Goal: Find specific page/section: Find specific page/section

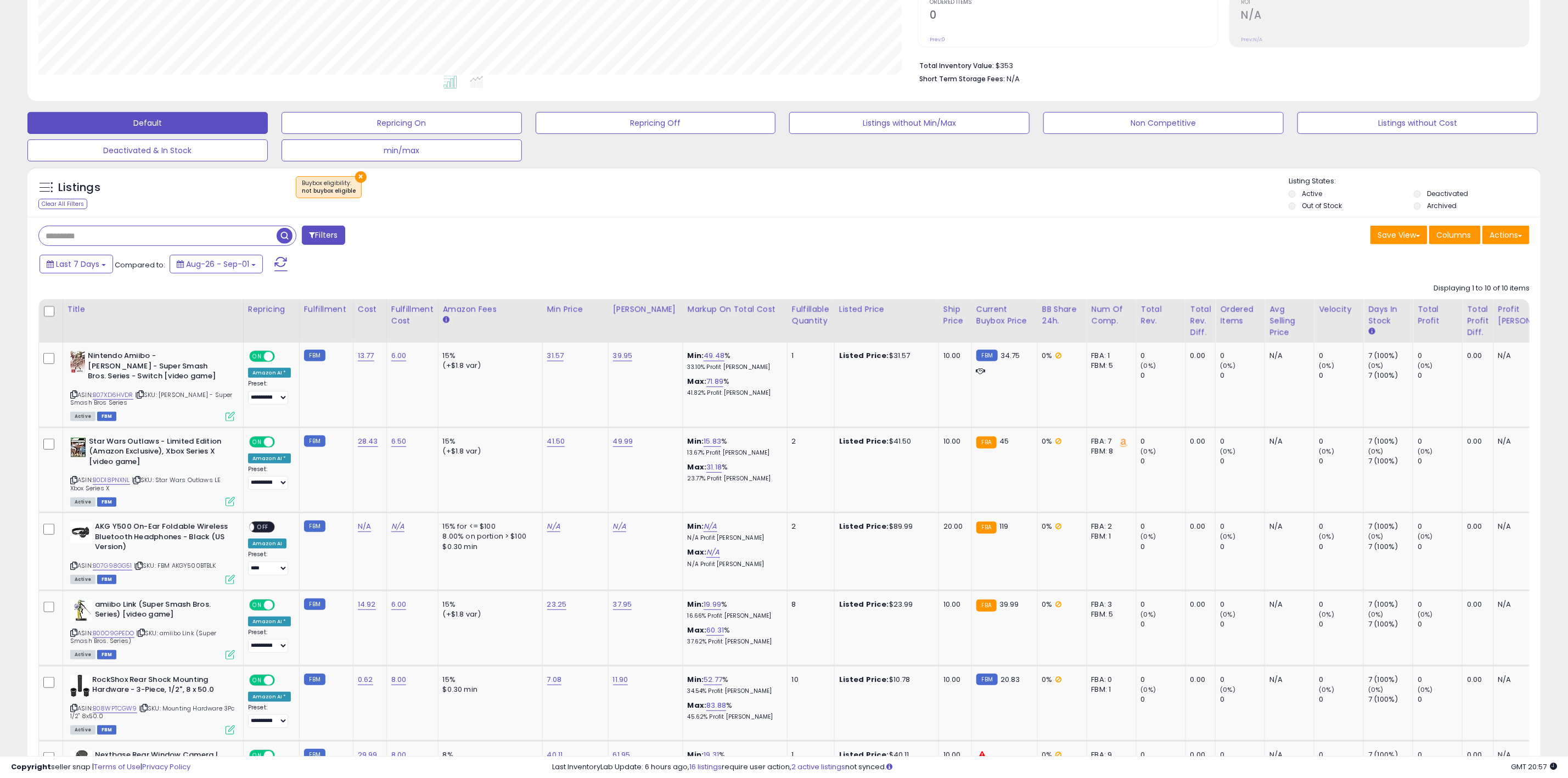
scroll to position [224, 879]
click at [98, 236] on input "text" at bounding box center [158, 236] width 238 height 19
paste input "**********"
type input "**********"
click at [429, 237] on span "button" at bounding box center [431, 235] width 16 height 16
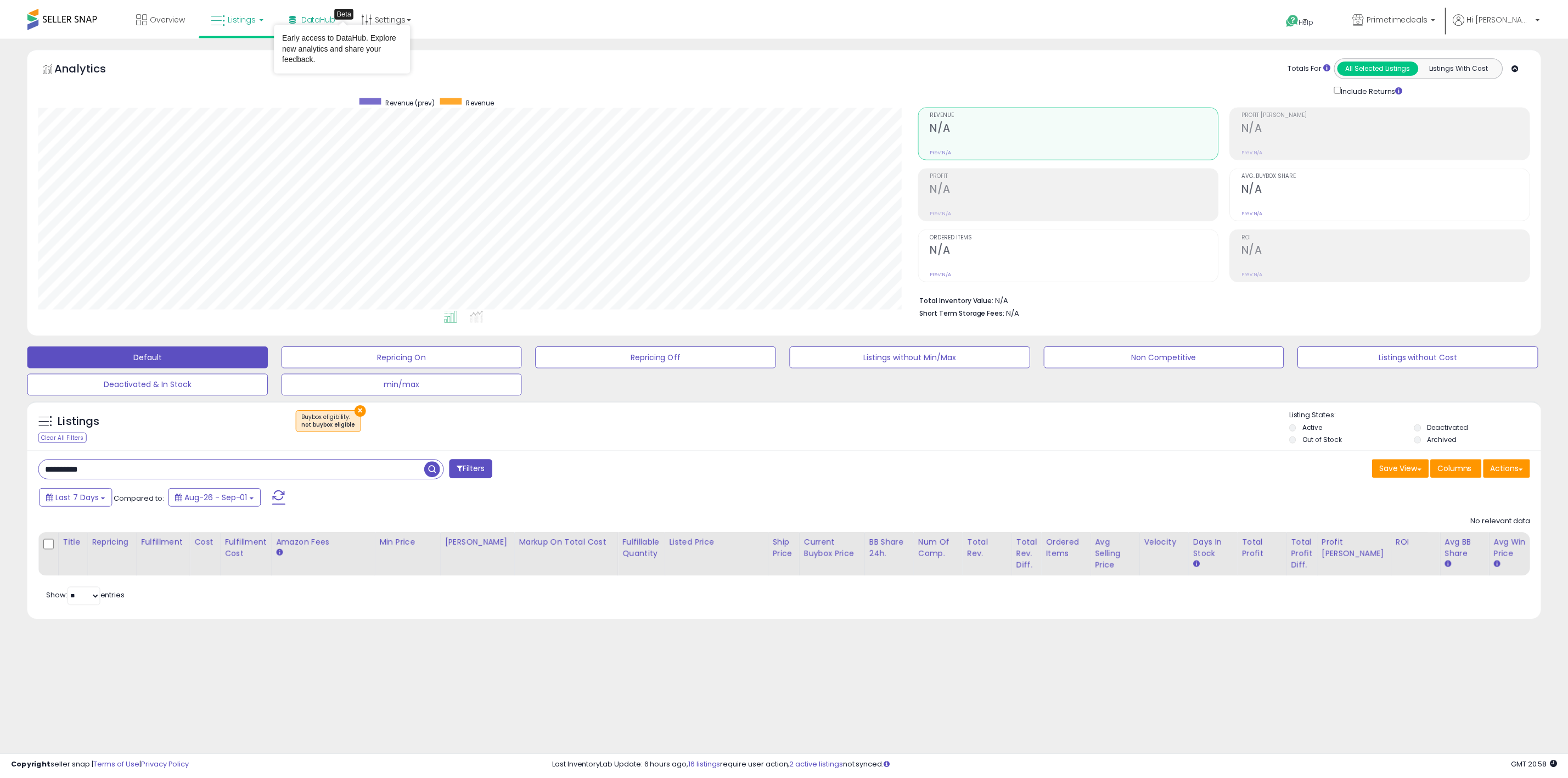
scroll to position [224, 887]
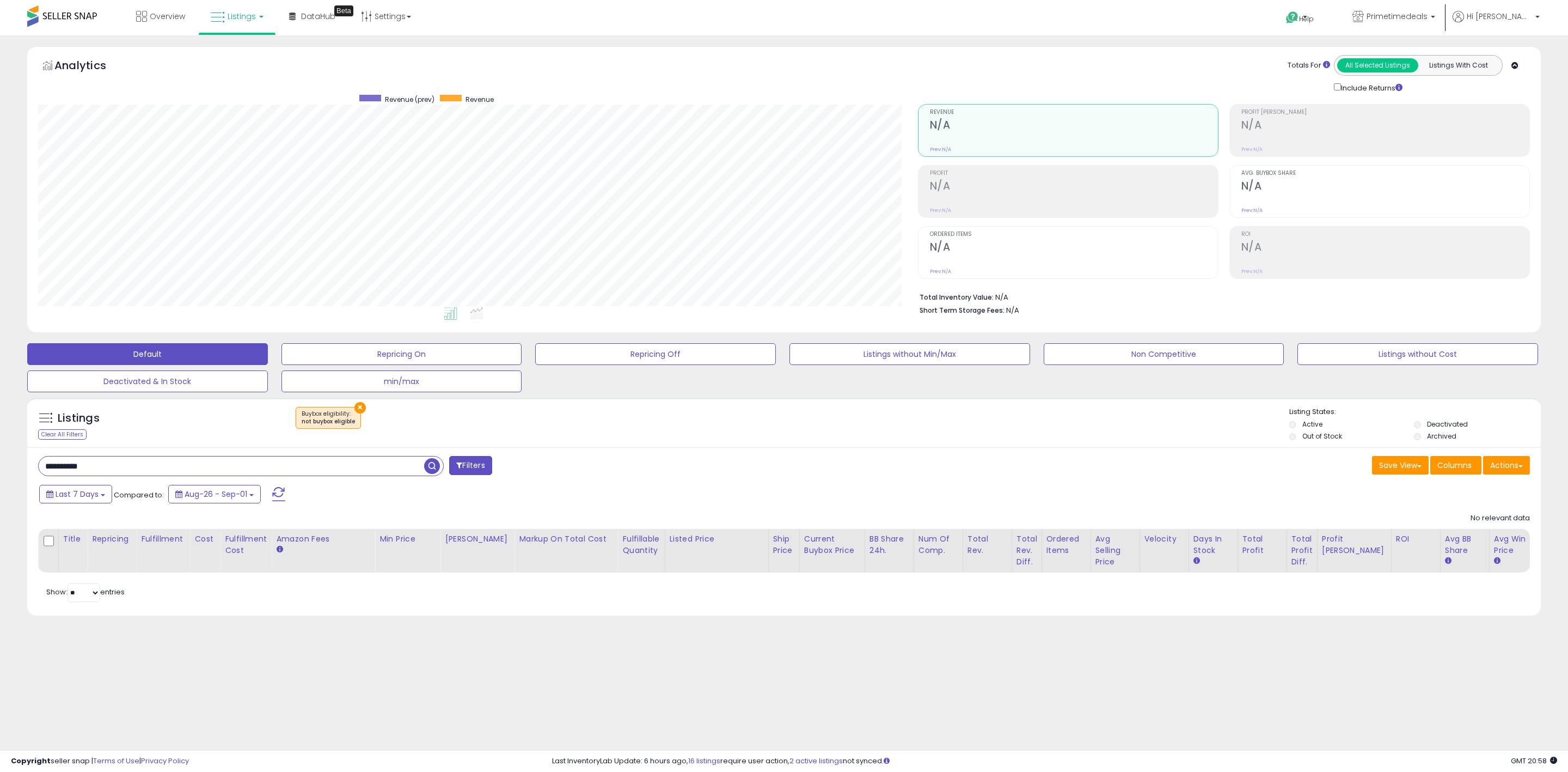
click at [356, 411] on button "×" at bounding box center [360, 407] width 11 height 11
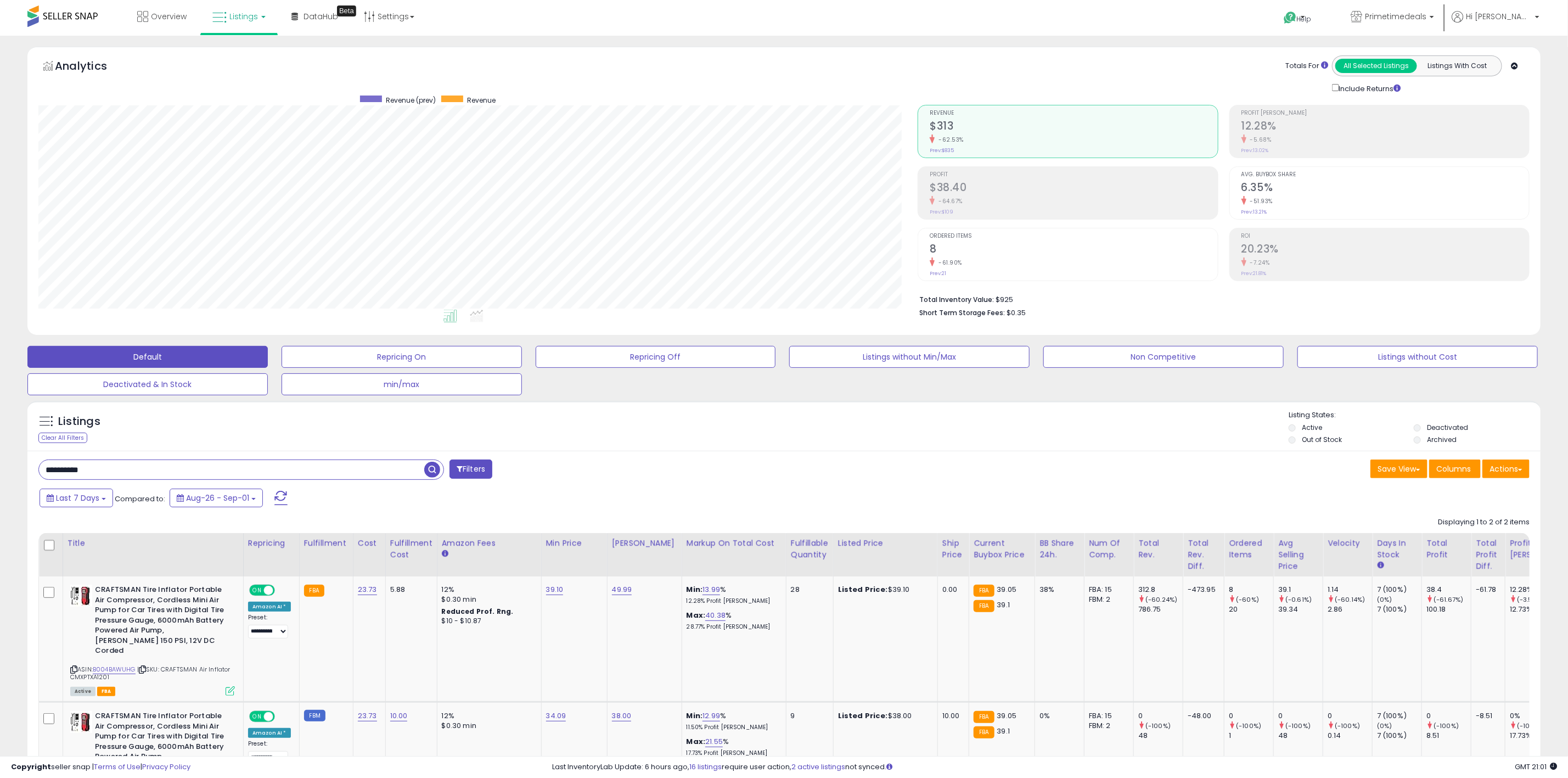
scroll to position [0, 0]
click at [249, 18] on span "Listings" at bounding box center [244, 16] width 29 height 11
click at [238, 92] on icon at bounding box center [249, 96] width 58 height 16
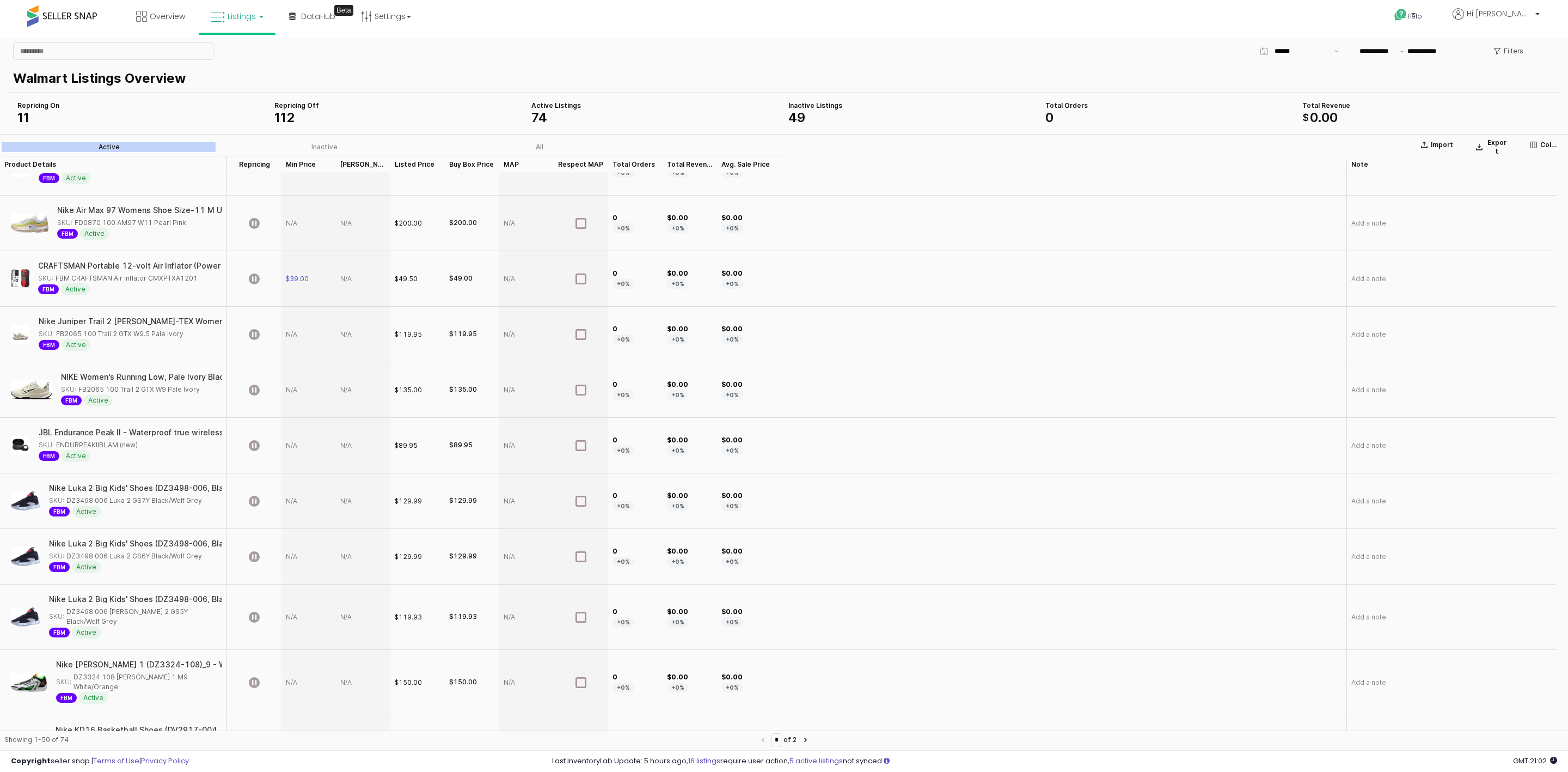
scroll to position [1634, 0]
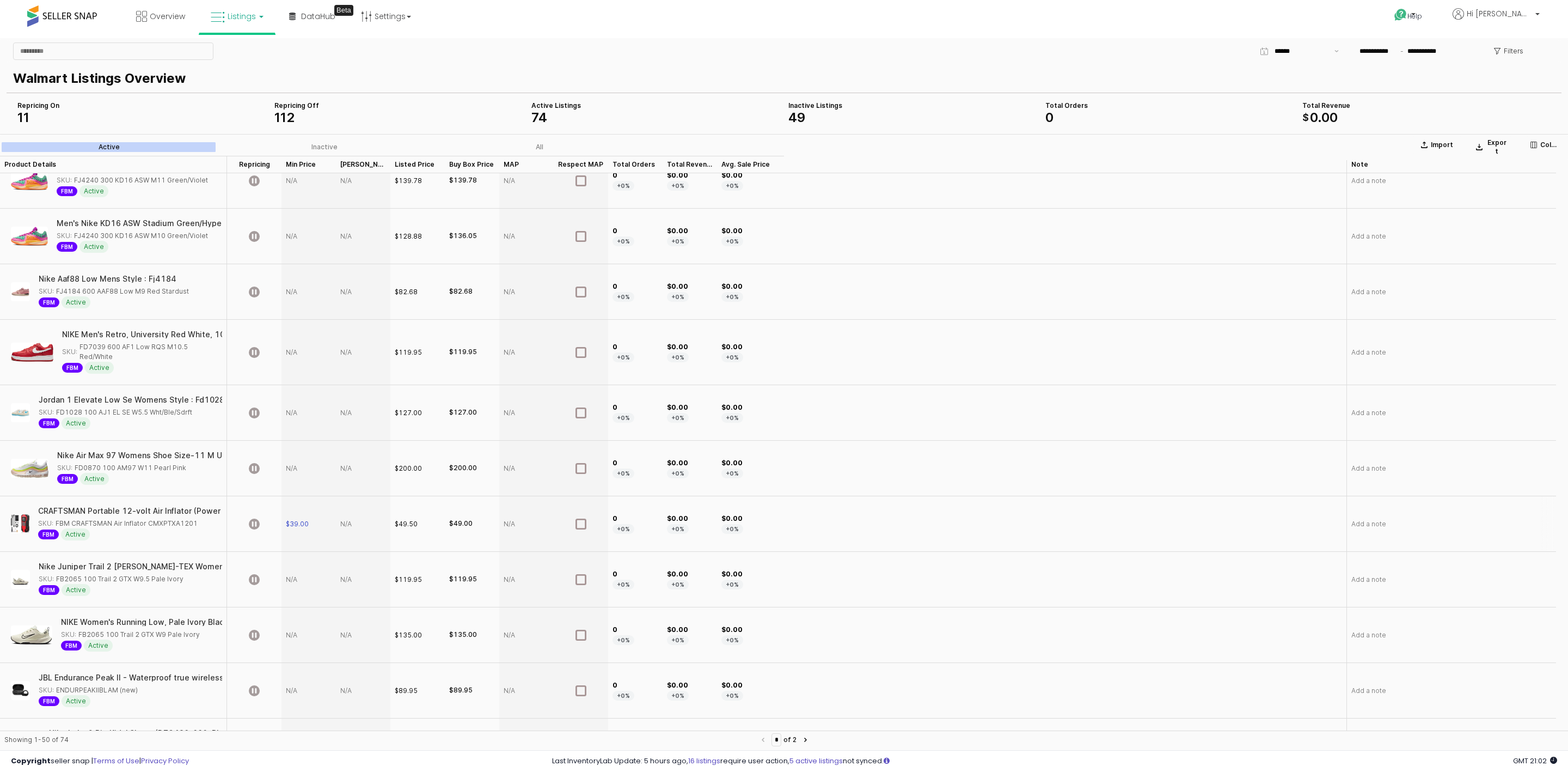
click at [346, 498] on div "App Frame" at bounding box center [363, 524] width 55 height 55
click at [344, 503] on div "App Frame" at bounding box center [363, 524] width 55 height 55
click at [344, 502] on div "App Frame" at bounding box center [363, 524] width 55 height 55
type input "*****"
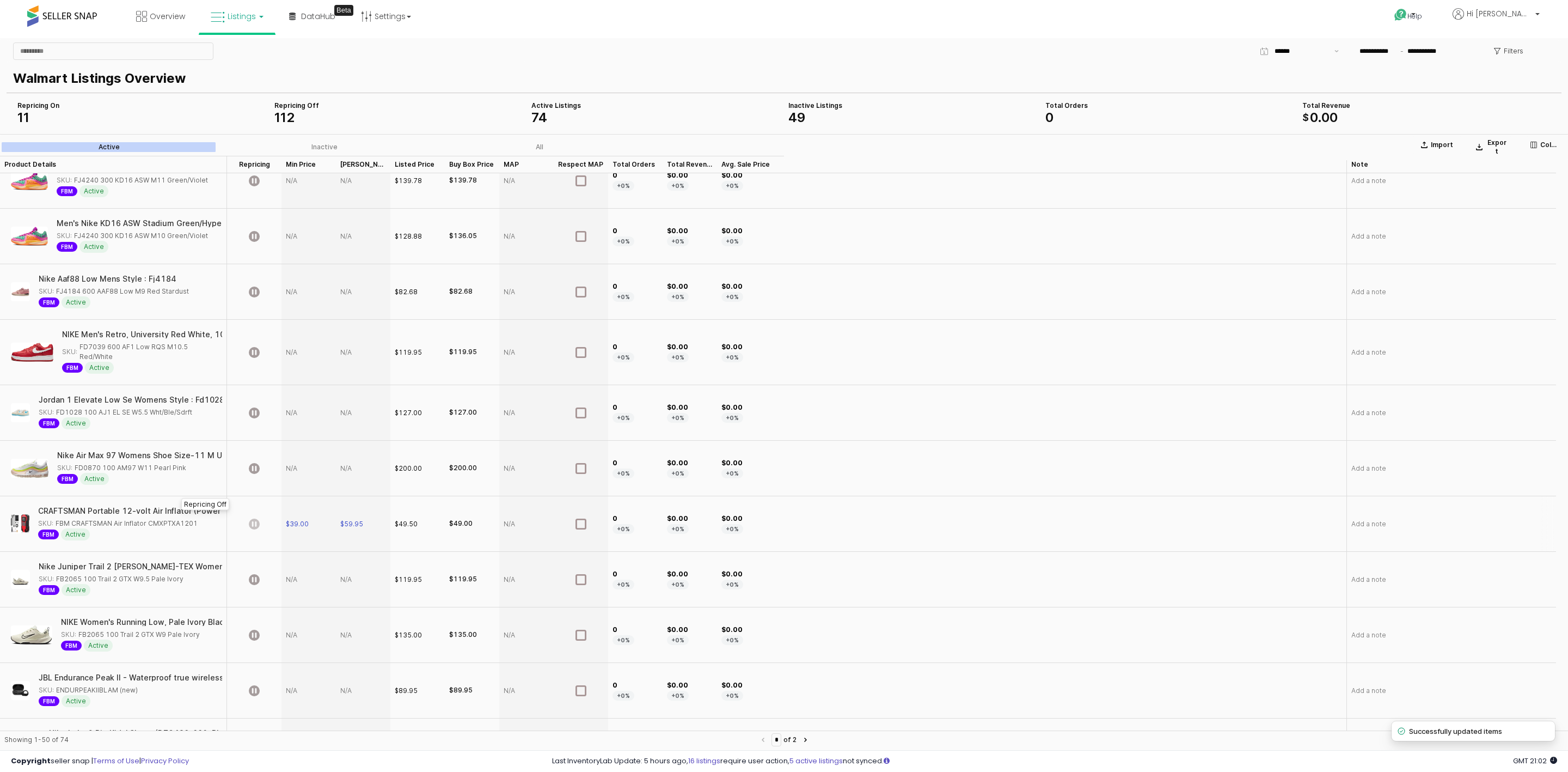
click at [252, 518] on icon "App Frame" at bounding box center [254, 524] width 11 height 11
click at [398, 519] on div "$49.50" at bounding box center [406, 524] width 23 height 10
click at [413, 510] on div "$49.50" at bounding box center [417, 524] width 55 height 55
click at [411, 519] on div "$49.50" at bounding box center [406, 524] width 23 height 10
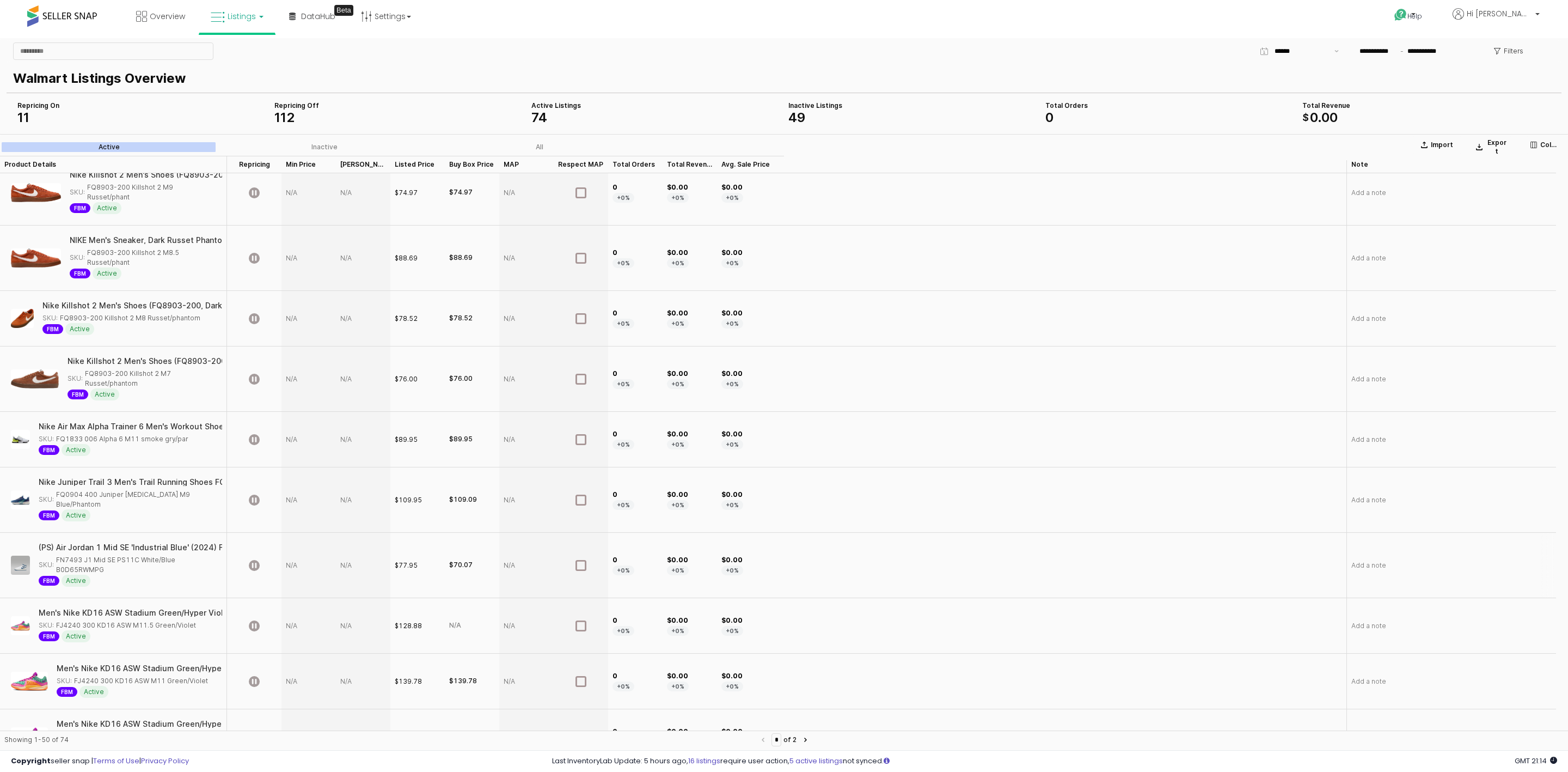
scroll to position [1225, 0]
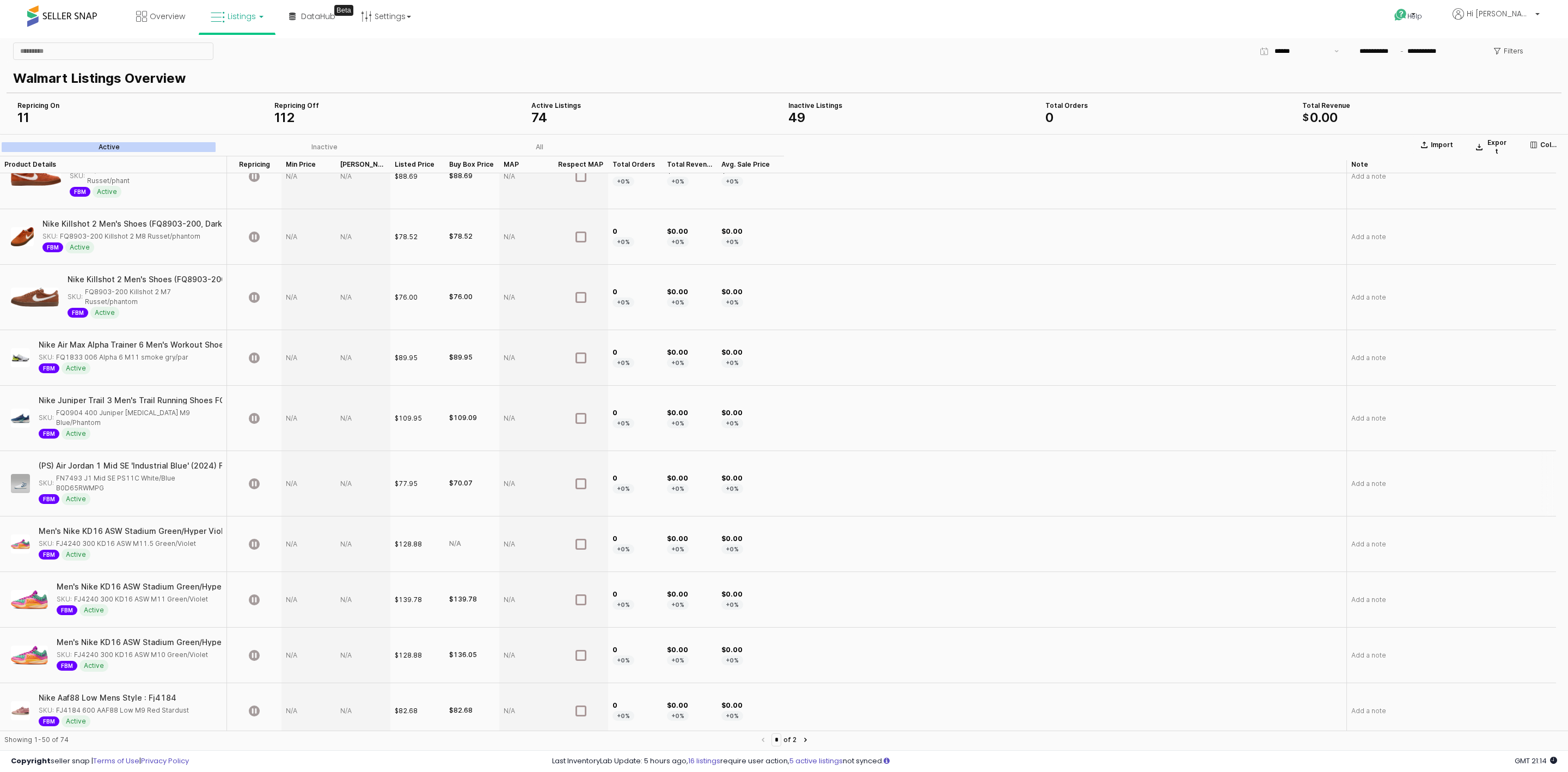
click at [126, 455] on div "(PS) Air Jordan 1 Mid SE 'Industrial Blue' (2024) FN7493-141 SKU: FN7493 J1 Mid…" at bounding box center [113, 483] width 218 height 56
click at [115, 462] on div "(PS) Air Jordan 1 Mid SE 'Industrial Blue' (2024) FN7493-141" at bounding box center [154, 466] width 231 height 9
click at [293, 461] on div "App Frame" at bounding box center [309, 483] width 55 height 65
click at [293, 454] on div "App Frame" at bounding box center [309, 483] width 55 height 65
click at [293, 453] on div "App Frame" at bounding box center [309, 483] width 55 height 65
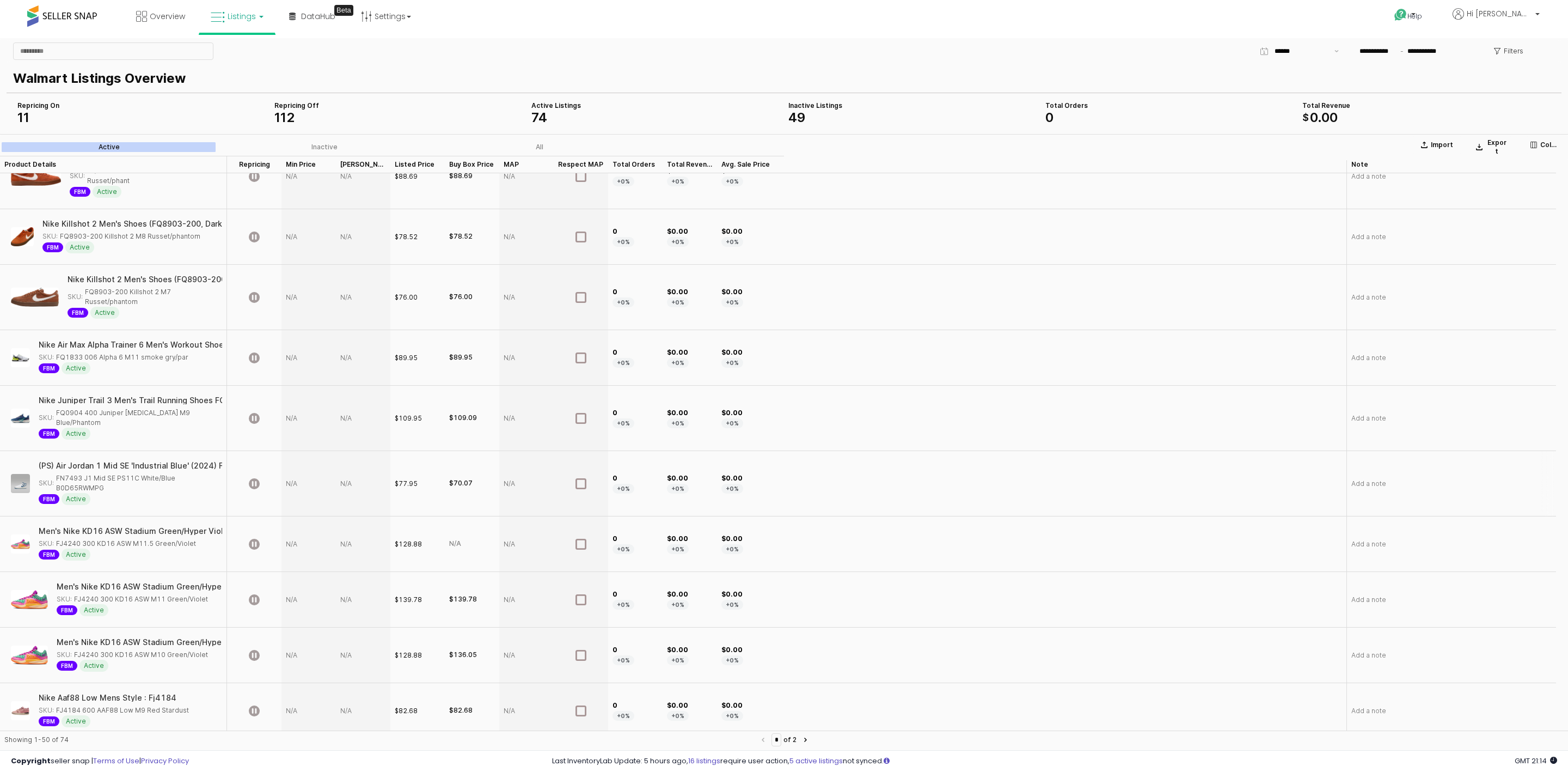
click at [293, 453] on div "App Frame" at bounding box center [309, 483] width 55 height 65
drag, startPoint x: 305, startPoint y: 452, endPoint x: 295, endPoint y: 450, distance: 10.2
click at [295, 450] on input "**" at bounding box center [315, 454] width 40 height 12
drag, startPoint x: 326, startPoint y: 454, endPoint x: 224, endPoint y: 452, distance: 102.0
click at [224, 452] on div "Nike Initiator Men's Shoes (HQ1179-001, Light Bone/Coconut Milk/Metallic Silver…" at bounding box center [778, 666] width 1557 height 2214
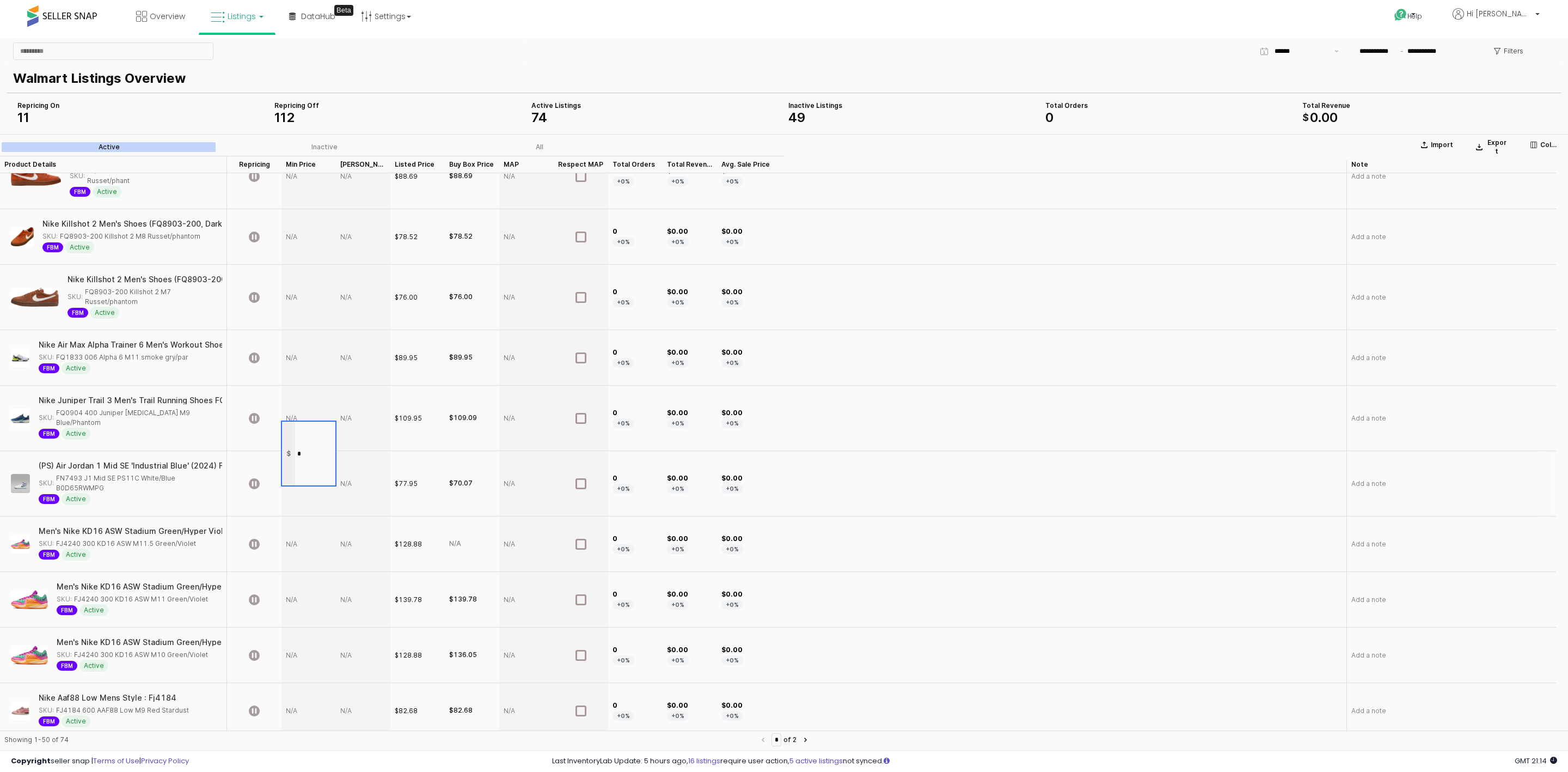
type input "**"
click at [351, 451] on div "App Frame" at bounding box center [363, 483] width 55 height 65
click at [351, 448] on section "Import Export Columns Active Inactive All Product Details Product Details Repri…" at bounding box center [784, 444] width 1568 height 620
click at [349, 454] on div "App Frame" at bounding box center [363, 483] width 55 height 65
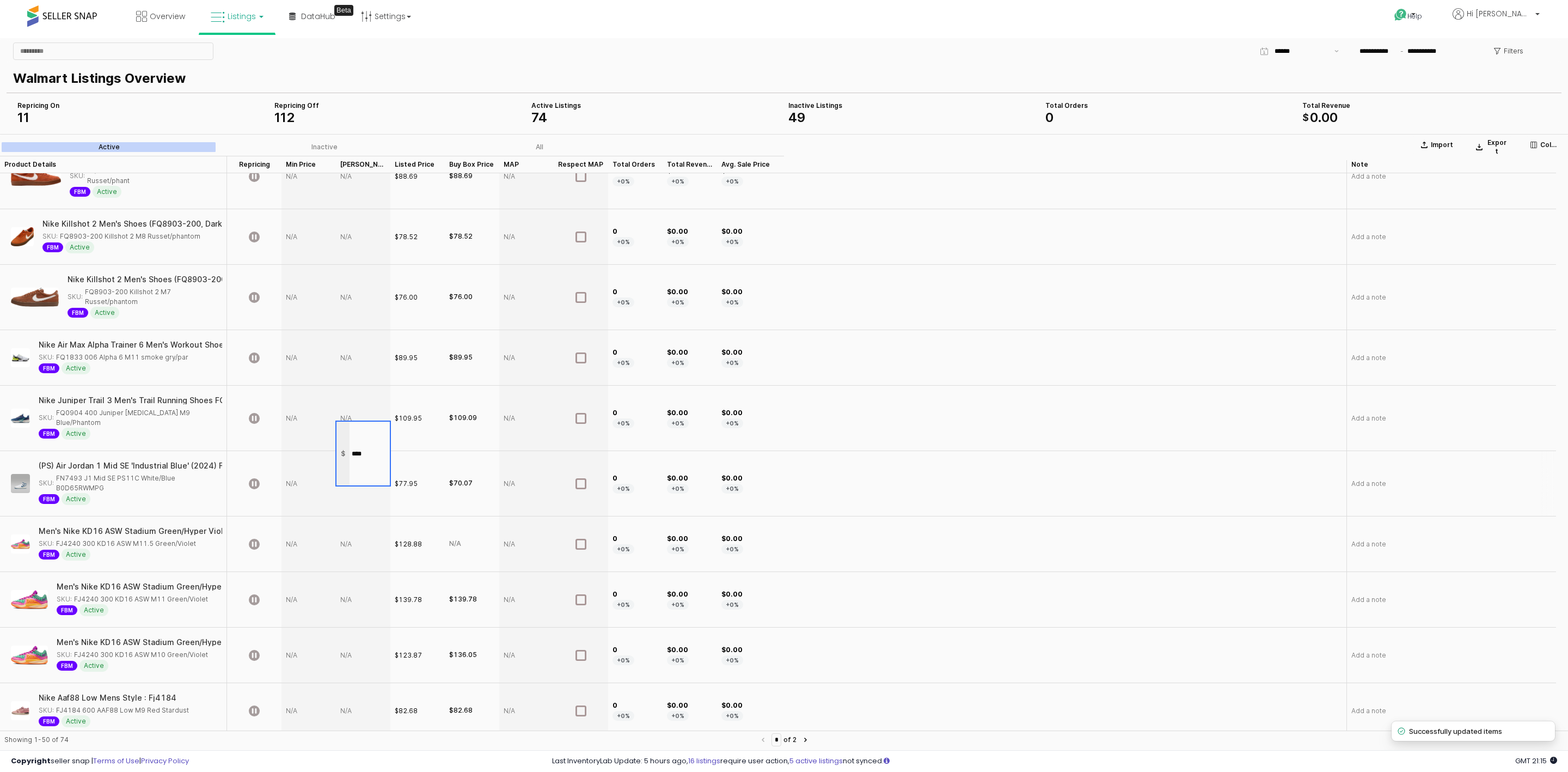
type input "*****"
click at [291, 454] on div "App Frame" at bounding box center [309, 483] width 55 height 65
click at [291, 454] on section "Import Export Columns Active Inactive All Product Details Product Details Repri…" at bounding box center [784, 444] width 1568 height 620
click at [291, 454] on div "App Frame" at bounding box center [309, 483] width 55 height 65
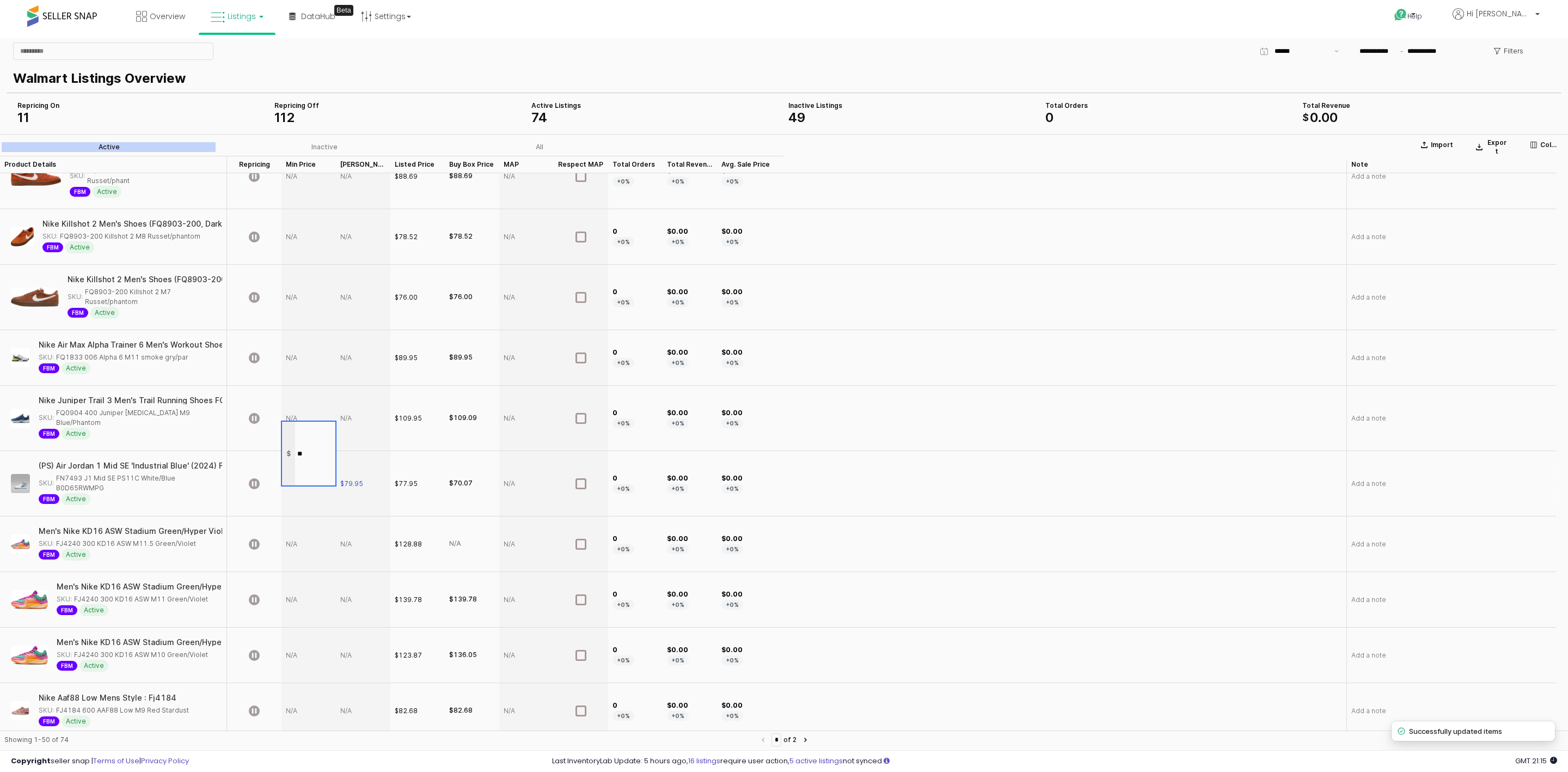
type input "**"
click at [990, 451] on div "$0.00 +0%" at bounding box center [1032, 483] width 630 height 65
click at [251, 477] on icon "App Frame" at bounding box center [254, 483] width 11 height 11
click at [291, 454] on div "App Frame" at bounding box center [309, 483] width 55 height 65
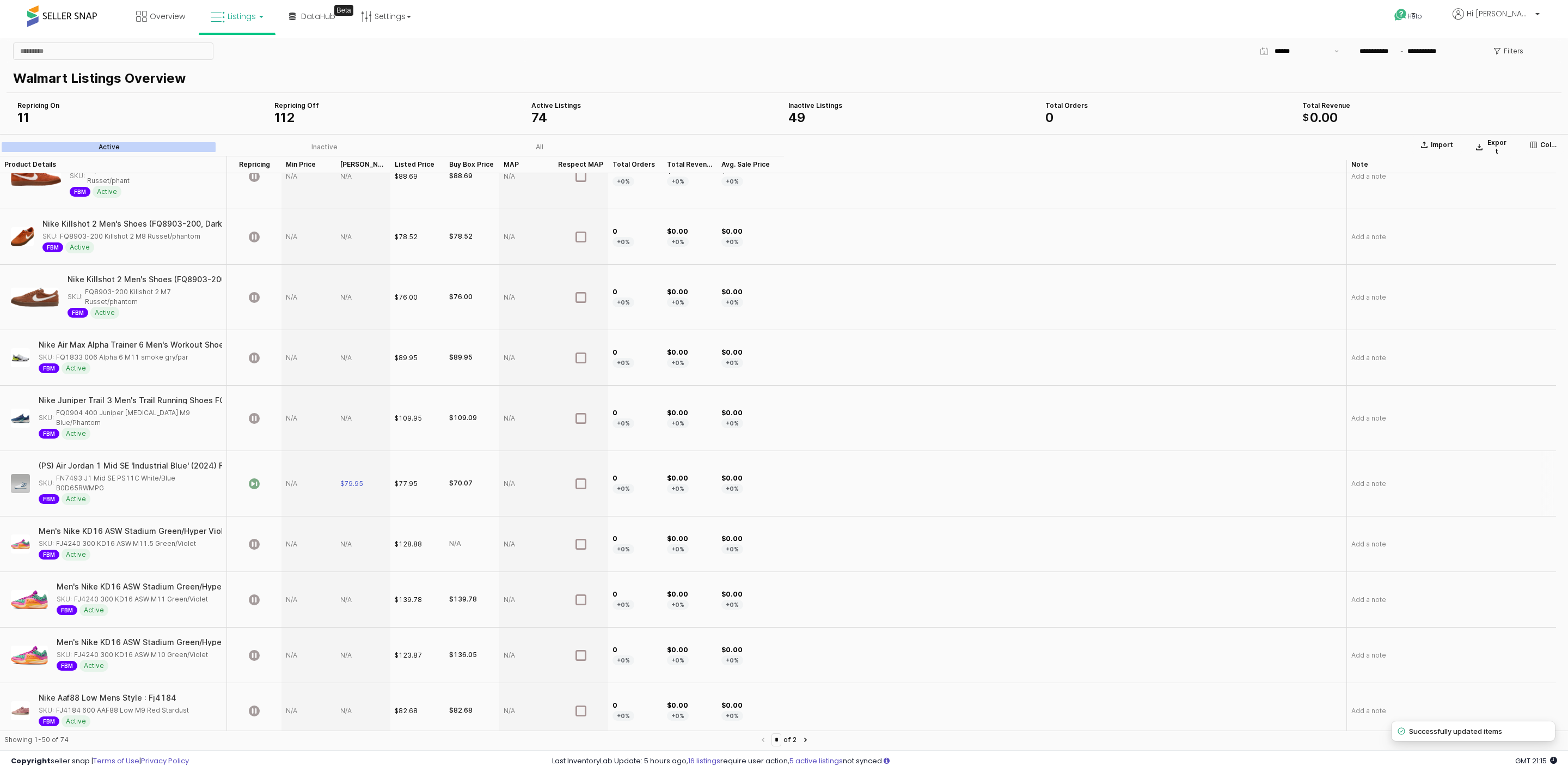
click at [291, 454] on div "App Frame" at bounding box center [309, 483] width 55 height 65
type input "**"
click at [891, 451] on div "$0.00 +0%" at bounding box center [1032, 483] width 630 height 65
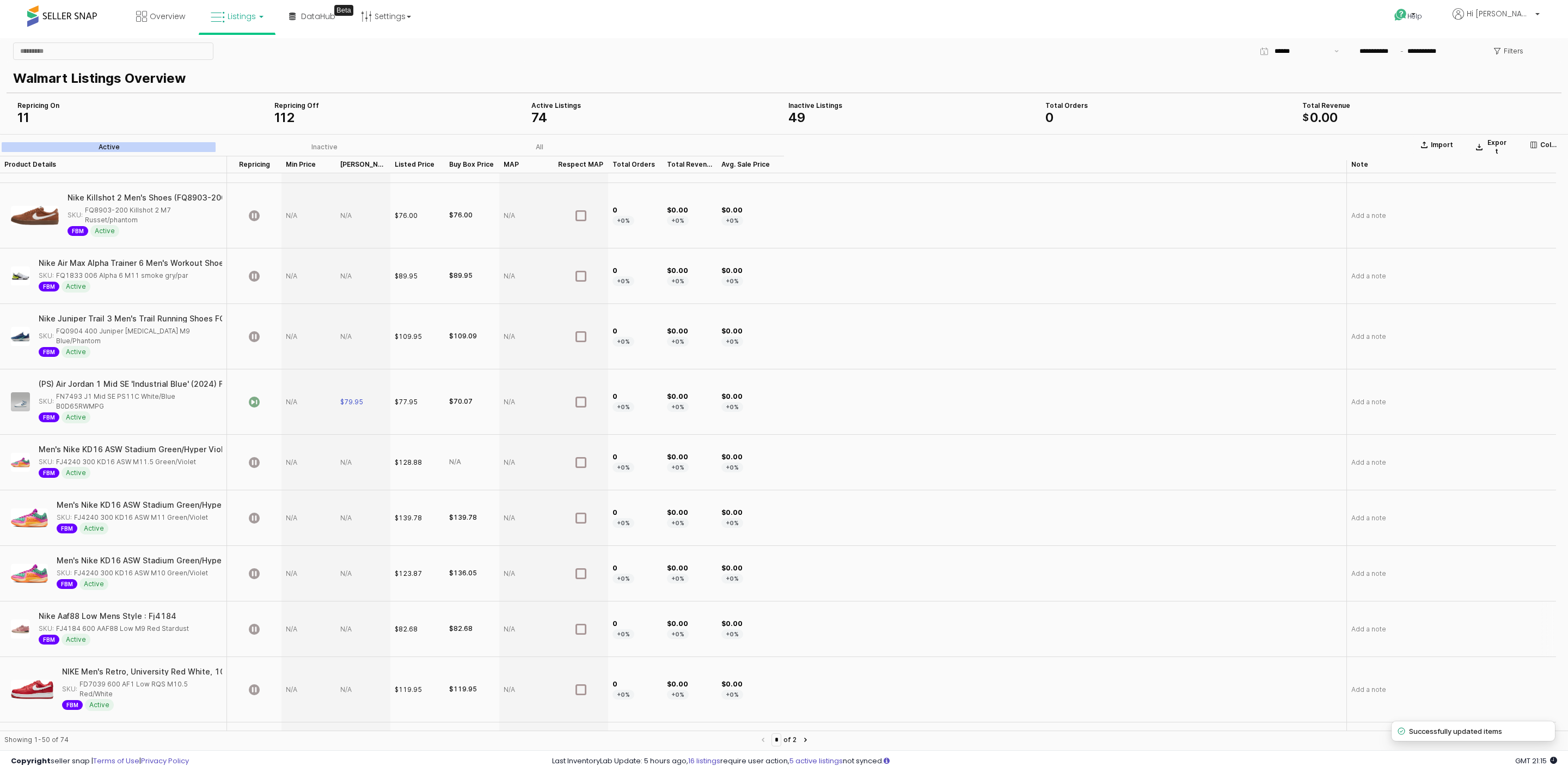
scroll to position [1389, 0]
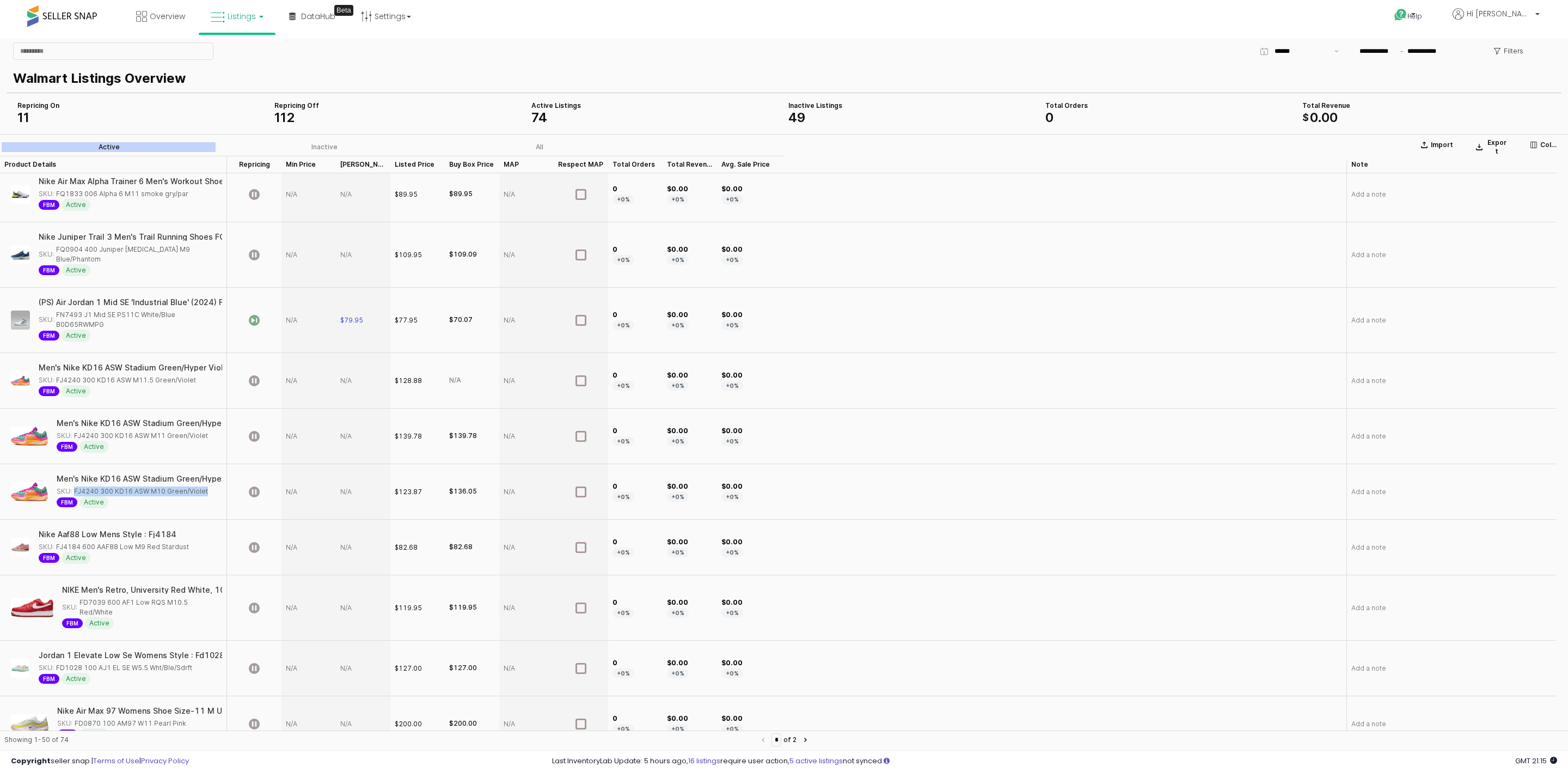
drag, startPoint x: 112, startPoint y: 458, endPoint x: 202, endPoint y: 462, distance: 90.1
click at [202, 486] on div "SKU: FJ4240 300 KD16 ASW M10 Green/Violet" at bounding box center [136, 491] width 159 height 10
copy div "FJ4240 300 KD16 ASW M10 Green/Viole"
drag, startPoint x: 415, startPoint y: 465, endPoint x: 433, endPoint y: 464, distance: 18.0
click at [433, 464] on div "$123.87" at bounding box center [417, 492] width 55 height 55
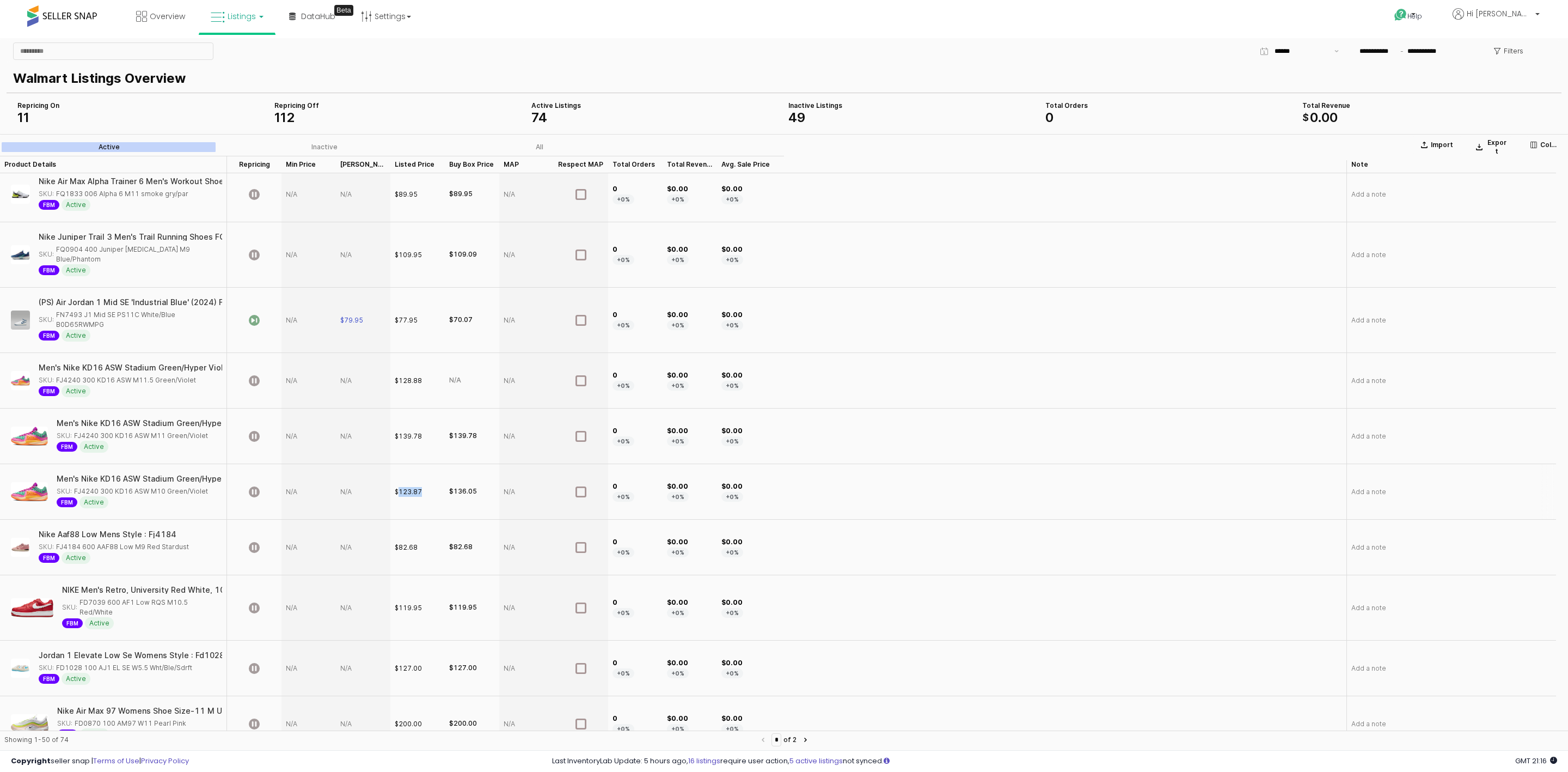
drag, startPoint x: 397, startPoint y: 463, endPoint x: 444, endPoint y: 461, distance: 47.0
click at [444, 464] on div "$123.87" at bounding box center [417, 492] width 55 height 55
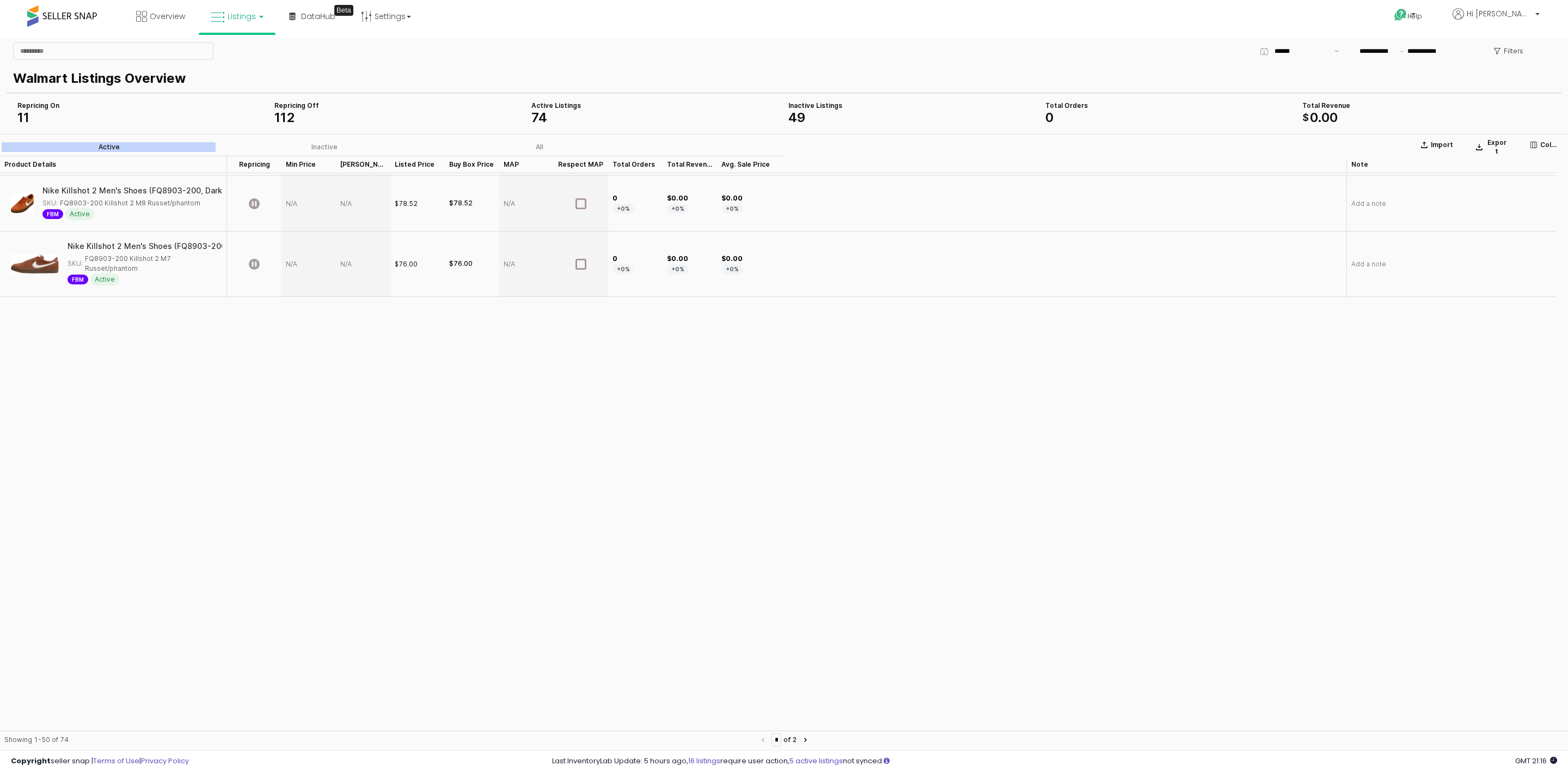
scroll to position [0, 0]
